Goal: Communication & Community: Answer question/provide support

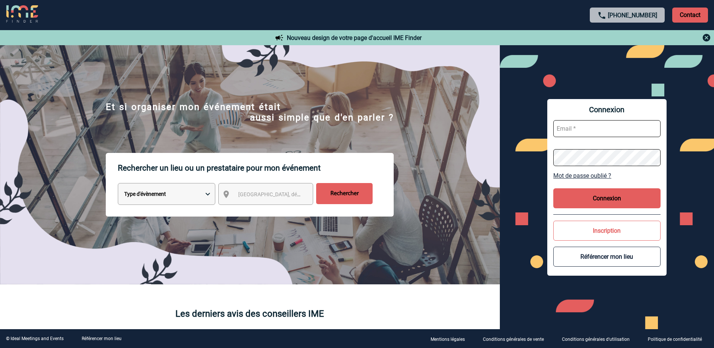
type input "aurelia.cavoue@3ds.com"
click at [600, 202] on button "Connexion" at bounding box center [606, 198] width 107 height 20
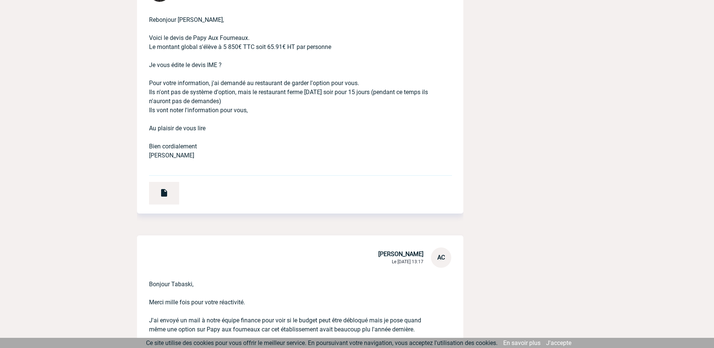
scroll to position [1243, 0]
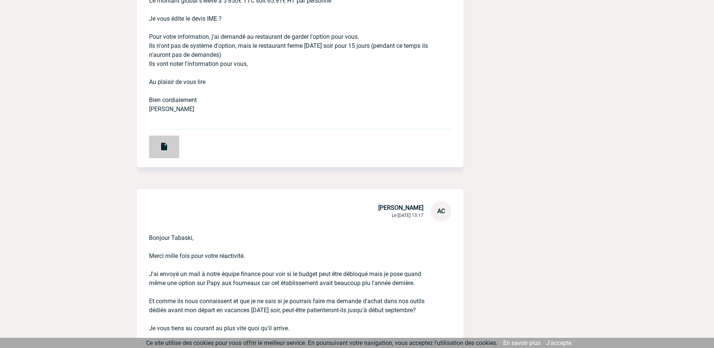
click at [162, 146] on img at bounding box center [164, 146] width 9 height 9
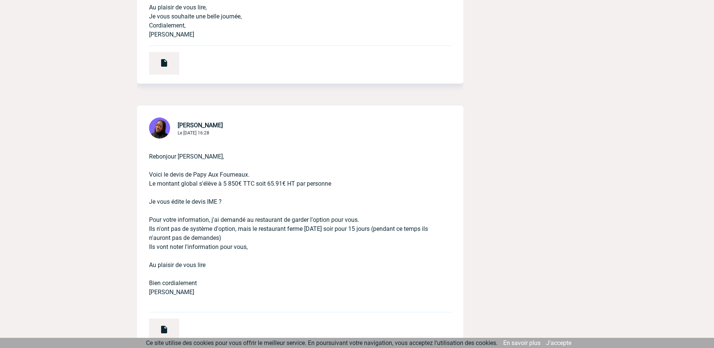
scroll to position [941, 0]
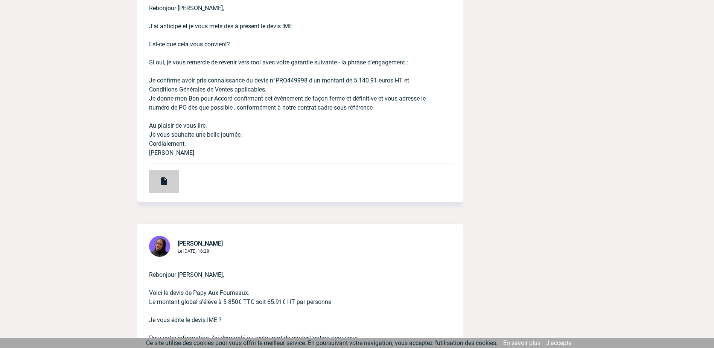
click at [171, 180] on div at bounding box center [164, 181] width 30 height 23
